Goal: Information Seeking & Learning: Find specific page/section

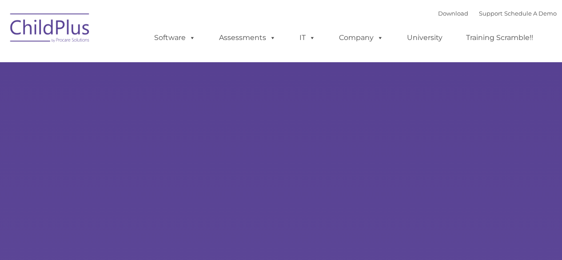
type input ""
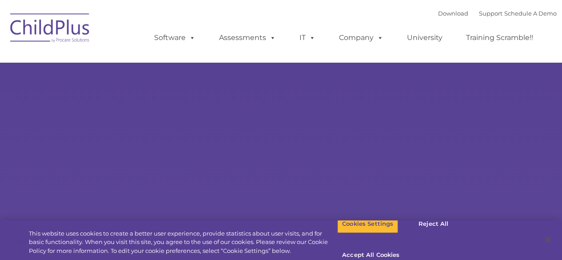
select select "MEDIUM"
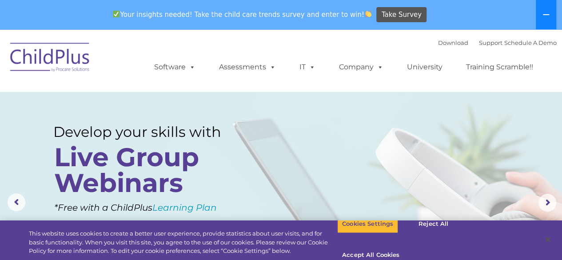
click at [537, 9] on button at bounding box center [546, 14] width 20 height 29
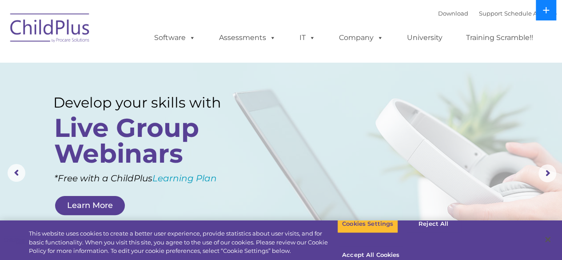
click at [537, 9] on button at bounding box center [546, 10] width 20 height 20
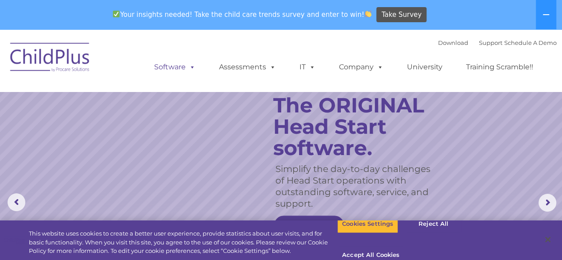
click at [172, 66] on link "Software" at bounding box center [174, 67] width 59 height 18
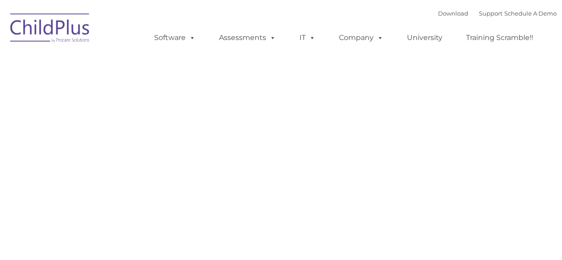
type input ""
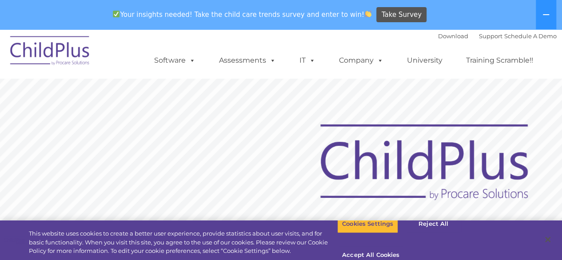
drag, startPoint x: 235, startPoint y: 79, endPoint x: 556, endPoint y: 122, distance: 323.3
click at [556, 122] on rs-slide "Request Pricing ChildPlus is an all-in-one software solution for Head Start, EH…" at bounding box center [281, 260] width 562 height 400
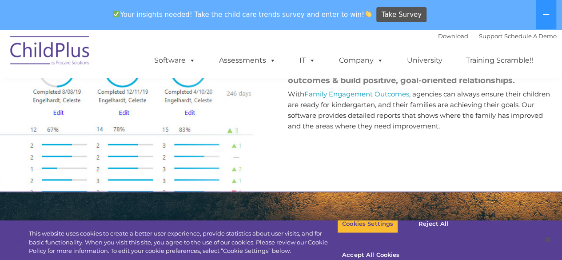
scroll to position [1277, 0]
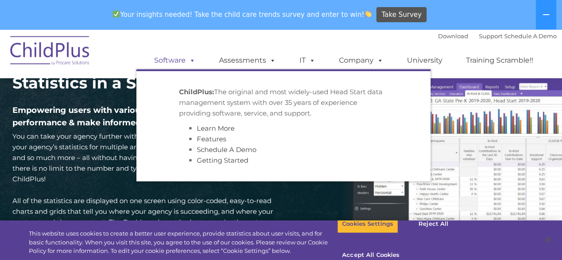
click at [172, 57] on link "Software" at bounding box center [174, 61] width 59 height 18
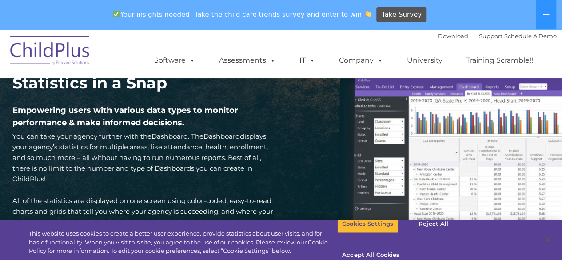
click at [239, 77] on ul "Software ChildPlus: The original and most widely-used Head Start data managemen…" at bounding box center [346, 61] width 420 height 36
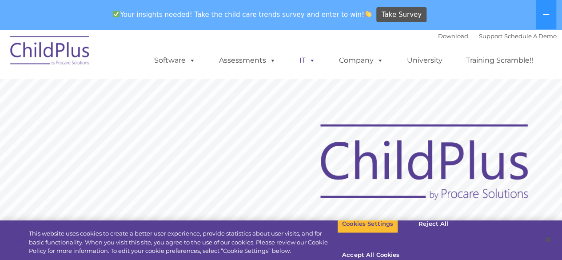
click at [308, 64] on span at bounding box center [311, 60] width 10 height 8
click at [366, 51] on ul "Software ChildPlus: The original and most widely-used Head Start data managemen…" at bounding box center [346, 61] width 420 height 36
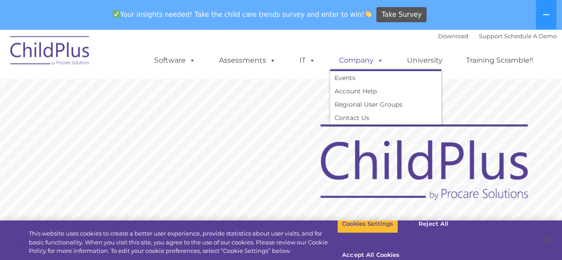
click at [375, 63] on span at bounding box center [379, 60] width 10 height 8
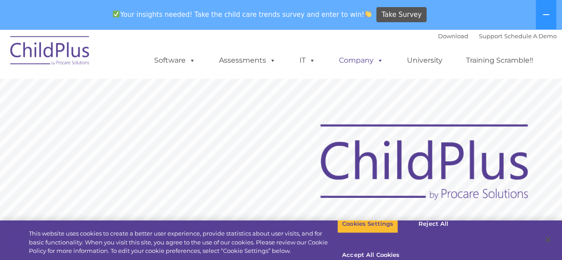
drag, startPoint x: 375, startPoint y: 63, endPoint x: 352, endPoint y: 59, distance: 23.4
click at [352, 59] on link "Company" at bounding box center [361, 61] width 62 height 18
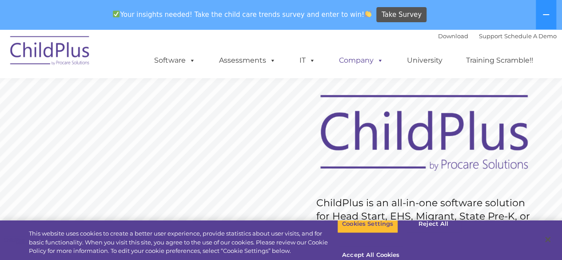
click at [354, 61] on link "Company" at bounding box center [361, 61] width 62 height 18
click at [60, 56] on img at bounding box center [50, 52] width 89 height 44
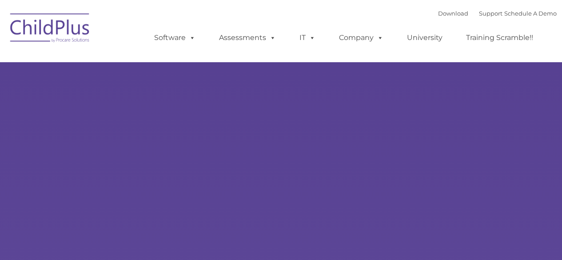
type input ""
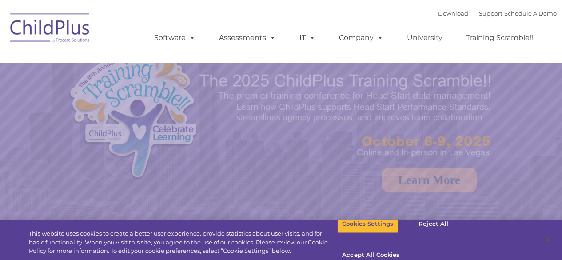
select select "MEDIUM"
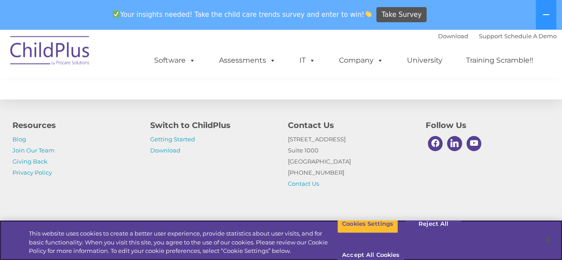
scroll to position [1090, 0]
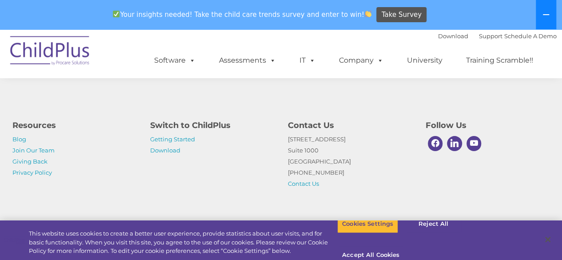
click at [547, 19] on button at bounding box center [546, 14] width 20 height 29
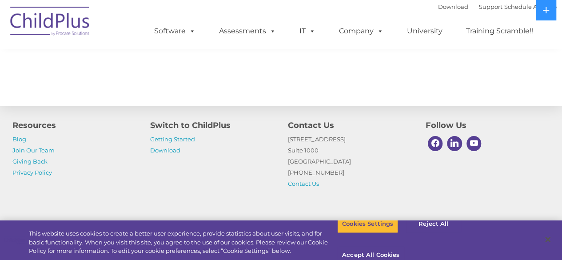
scroll to position [1018, 0]
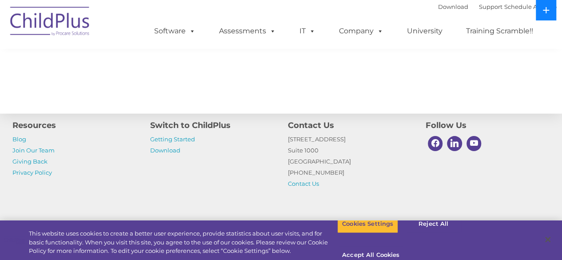
click at [545, 11] on icon at bounding box center [546, 10] width 7 height 7
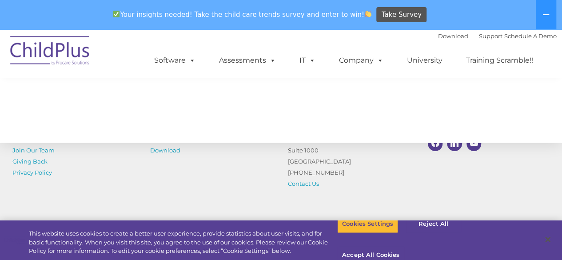
drag, startPoint x: 545, startPoint y: 11, endPoint x: 417, endPoint y: 30, distance: 129.4
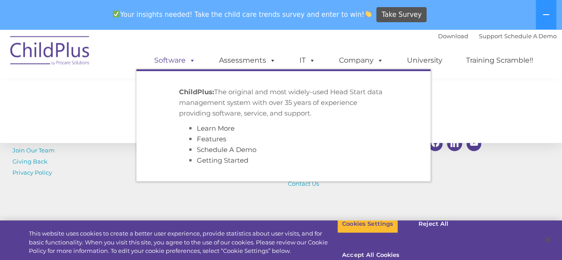
click at [171, 65] on link "Software" at bounding box center [174, 61] width 59 height 18
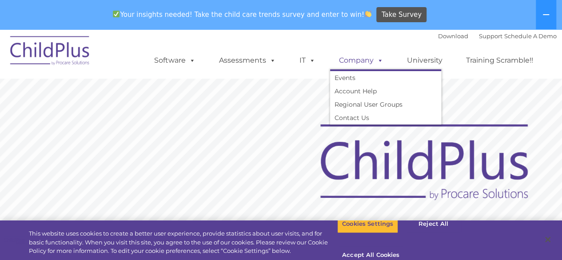
click at [352, 61] on link "Company" at bounding box center [361, 61] width 62 height 18
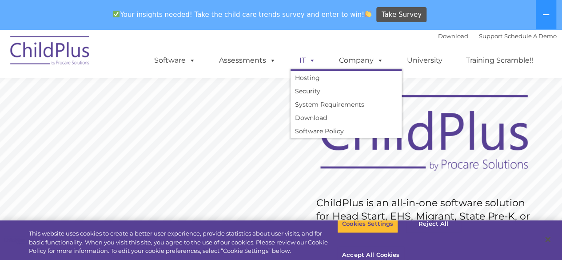
click at [294, 67] on link "IT" at bounding box center [308, 61] width 34 height 18
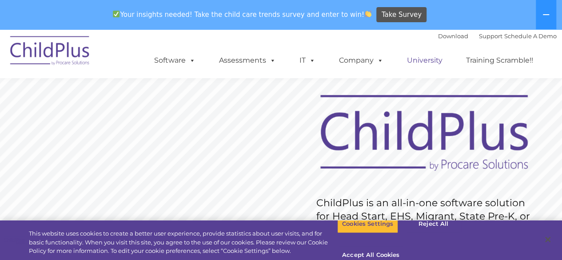
click at [420, 58] on link "University" at bounding box center [424, 61] width 53 height 18
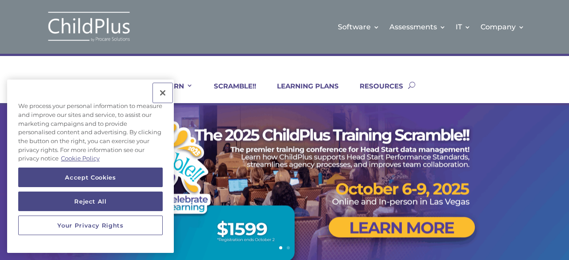
click at [160, 93] on button "Close" at bounding box center [163, 93] width 20 height 20
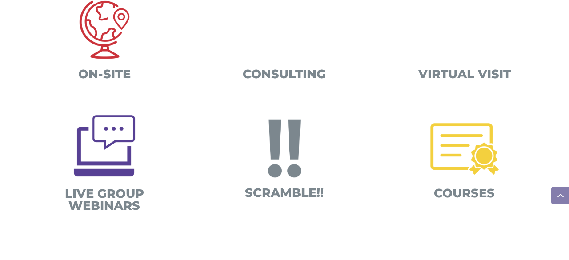
scroll to position [358, 0]
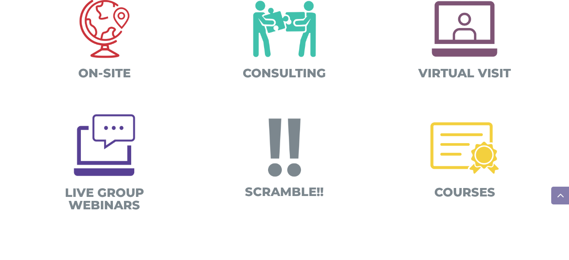
click at [101, 41] on img at bounding box center [105, 29] width 84 height 84
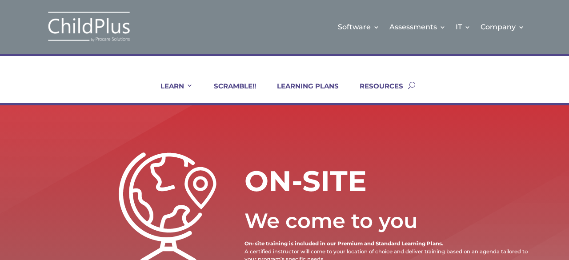
click at [389, 73] on ul "LEARN IN-PERSON Consulting On-site Events Summit Scramble!! ONLINE Courses Cert…" at bounding box center [275, 85] width 263 height 36
click at [400, 95] on link "RESOURCES" at bounding box center [375, 92] width 55 height 21
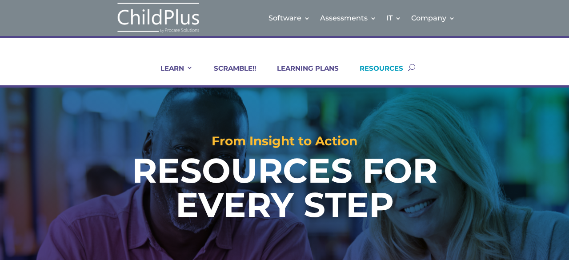
click at [389, 65] on link "RESOURCES" at bounding box center [375, 74] width 55 height 21
click at [413, 65] on button "button" at bounding box center [411, 67] width 7 height 36
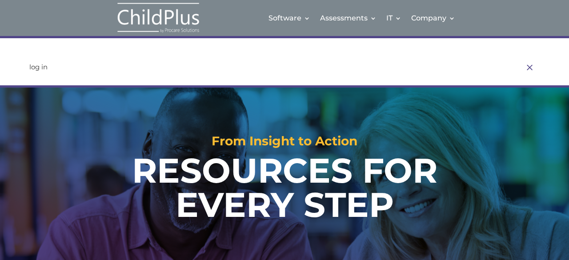
type input "log in"
